Goal: Complete application form

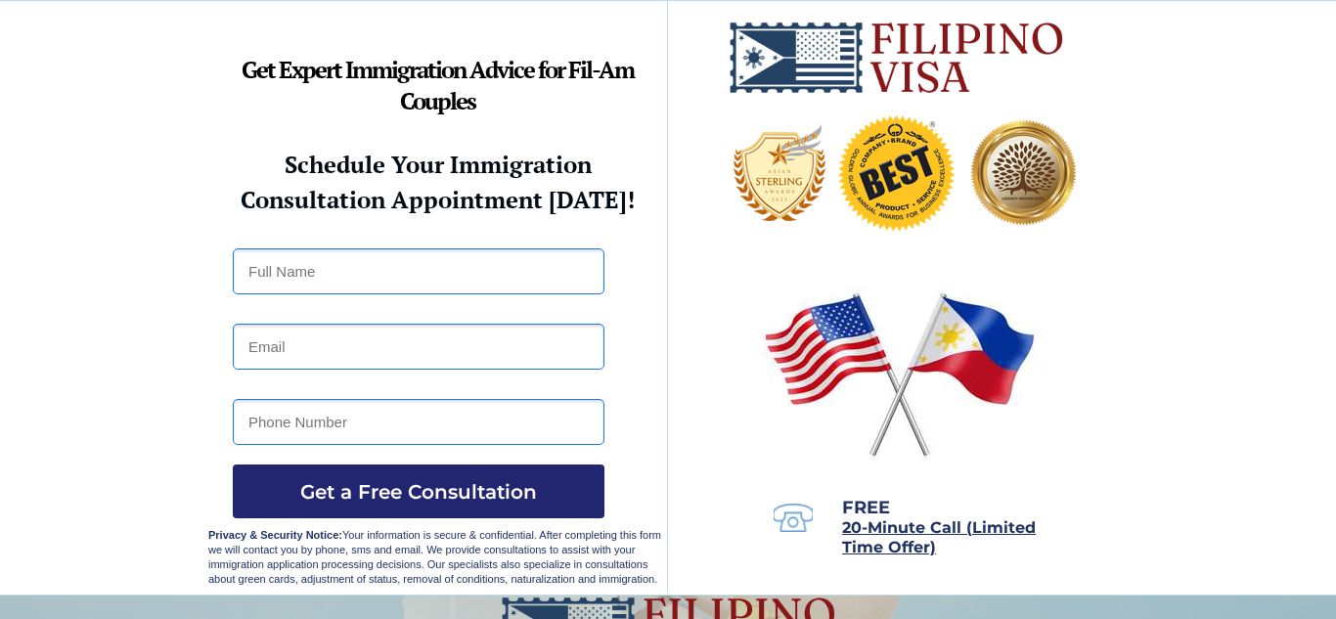
click at [380, 279] on input "text" at bounding box center [419, 271] width 372 height 46
type input "[PERSON_NAME]"
type input "[EMAIL_ADDRESS][DOMAIN_NAME]"
type input "3528015909"
click at [415, 499] on span "Get a Free Consultation" at bounding box center [419, 491] width 372 height 23
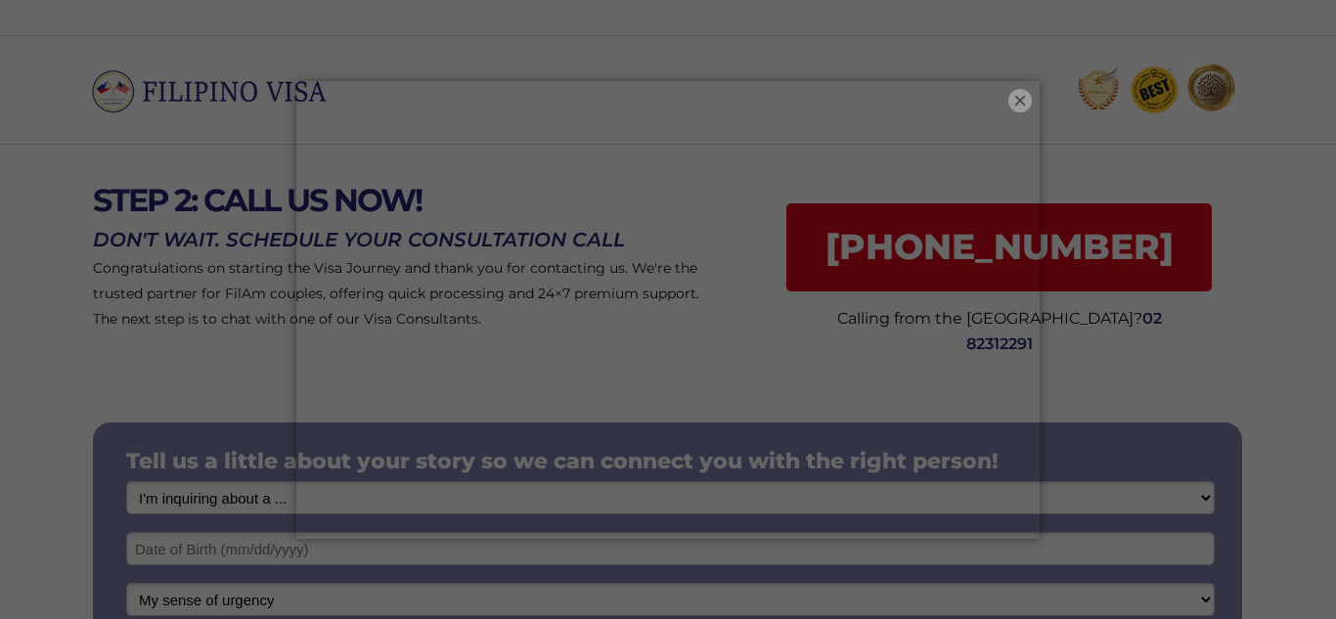
click at [1020, 106] on button "×" at bounding box center [1019, 100] width 23 height 23
